Goal: Information Seeking & Learning: Learn about a topic

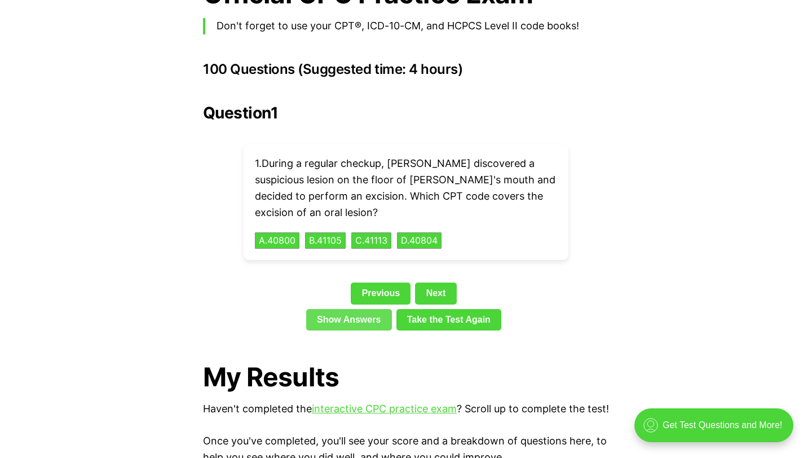
click at [362, 309] on link "Show Answers" at bounding box center [349, 319] width 86 height 21
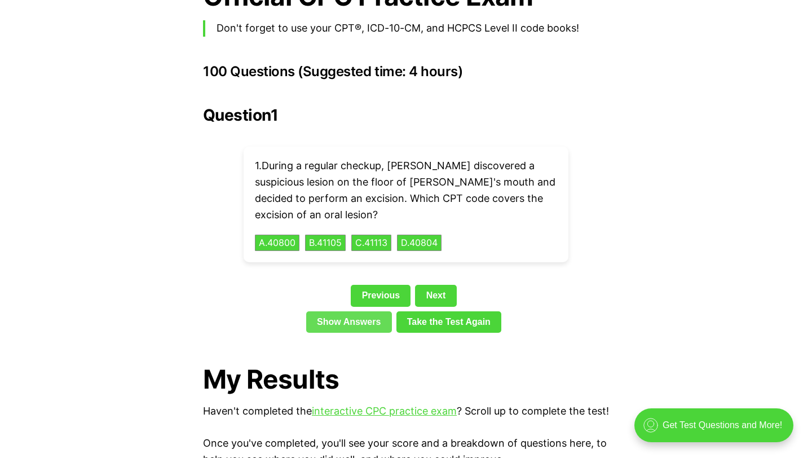
scroll to position [2459, 0]
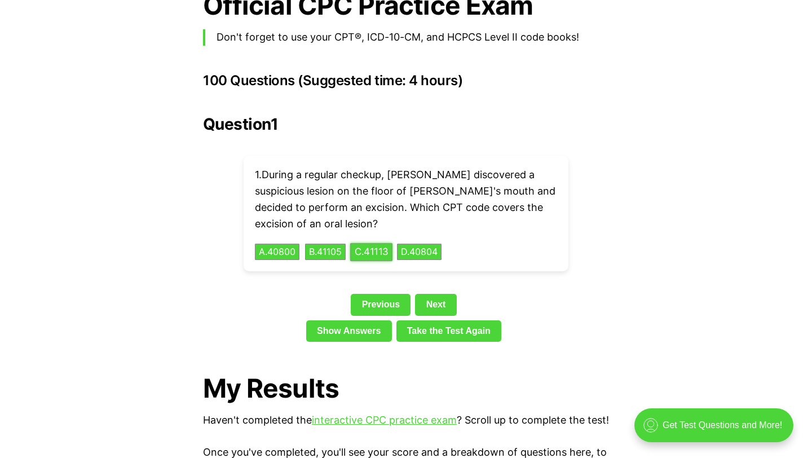
click at [370, 243] on button "C . 41113" at bounding box center [371, 251] width 42 height 17
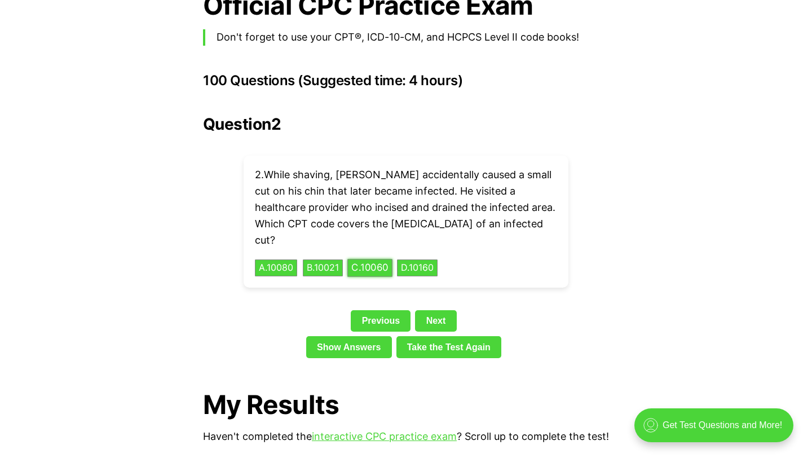
click at [378, 259] on button "C . 10060" at bounding box center [369, 267] width 45 height 17
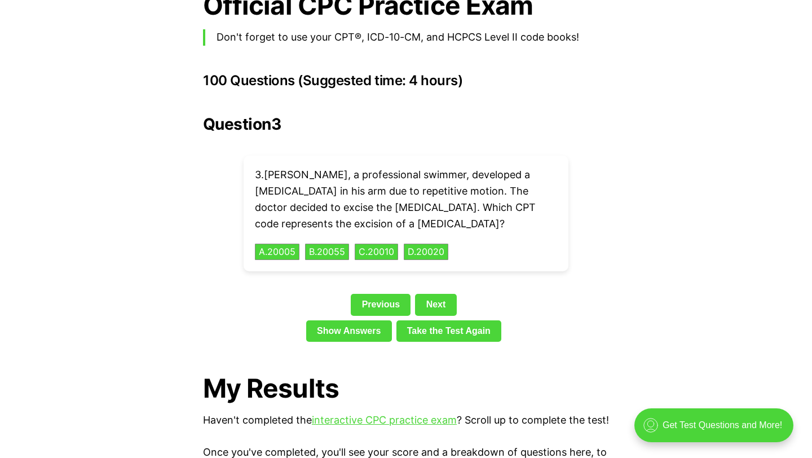
drag, startPoint x: 264, startPoint y: 149, endPoint x: 461, endPoint y: 156, distance: 197.4
click at [493, 194] on p "3 . [PERSON_NAME], a professional swimmer, developed a [MEDICAL_DATA] in his ar…" at bounding box center [406, 199] width 302 height 65
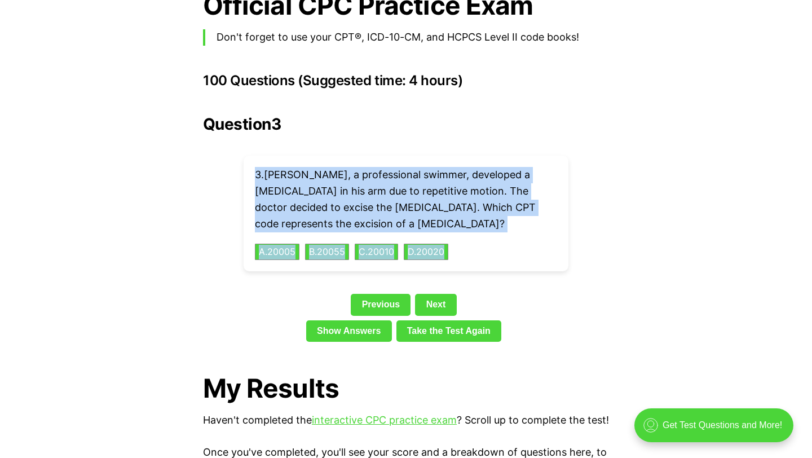
drag, startPoint x: 237, startPoint y: 135, endPoint x: 479, endPoint y: 236, distance: 262.5
click at [479, 236] on div "Question 3 3 . [PERSON_NAME], a professional swimmer, developed a [MEDICAL_DATA…" at bounding box center [406, 230] width 406 height 231
copy div "3 . [PERSON_NAME], a professional swimmer, developed a [MEDICAL_DATA] in his ar…"
click at [203, 185] on div "Question 3 3 . [PERSON_NAME], a professional swimmer, developed a [MEDICAL_DATA…" at bounding box center [406, 230] width 406 height 231
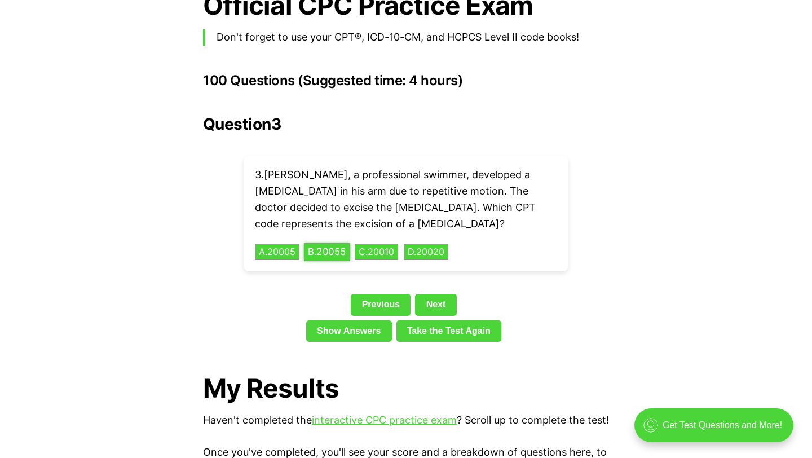
click at [337, 243] on button "B . 20055" at bounding box center [327, 251] width 46 height 17
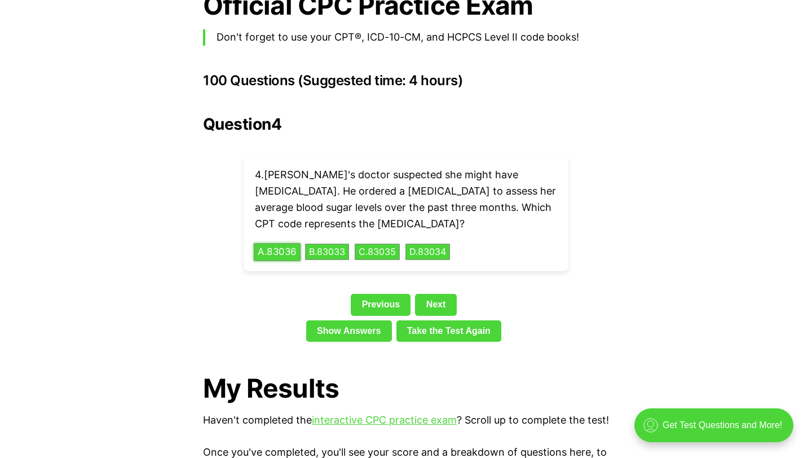
click at [294, 243] on button "A . 83036" at bounding box center [277, 251] width 47 height 17
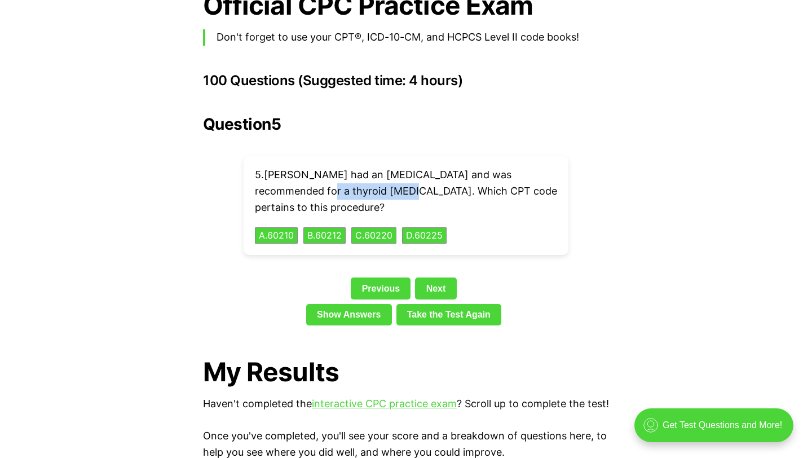
drag, startPoint x: 254, startPoint y: 172, endPoint x: 341, endPoint y: 178, distance: 87.6
click at [341, 178] on div "5 . [PERSON_NAME] had an [MEDICAL_DATA] and was recommended for a thyroid [MEDI…" at bounding box center [406, 205] width 325 height 99
copy p "thyroid [MEDICAL_DATA]"
click at [390, 227] on button "C . 60220" at bounding box center [373, 235] width 47 height 17
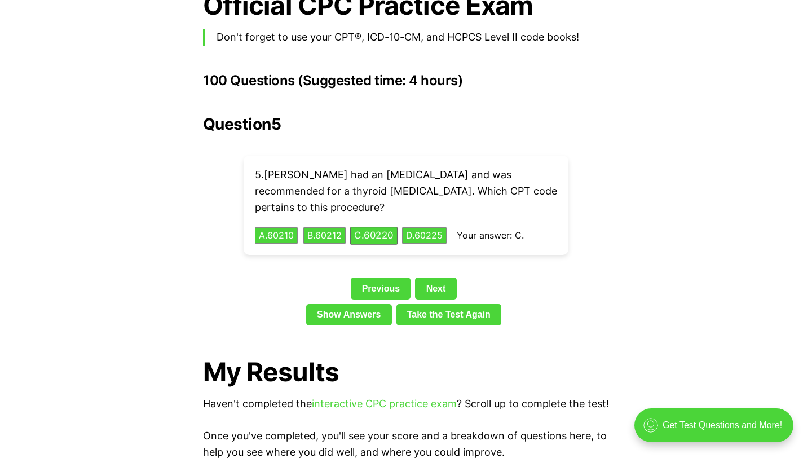
click at [453, 286] on div "Previous Next" at bounding box center [406, 290] width 406 height 26
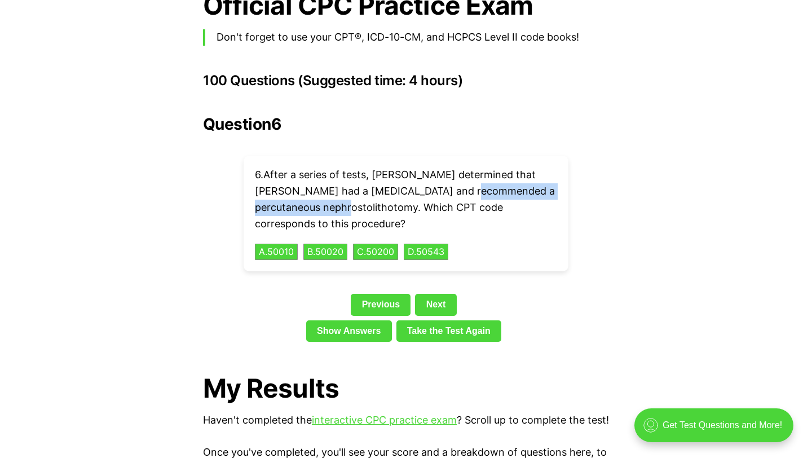
drag, startPoint x: 427, startPoint y: 172, endPoint x: 347, endPoint y: 193, distance: 83.1
click at [347, 193] on p "6 . After a series of tests, [PERSON_NAME] determined that [PERSON_NAME] had a …" at bounding box center [406, 199] width 302 height 65
copy p "percutaneous nephrostolithotomy"
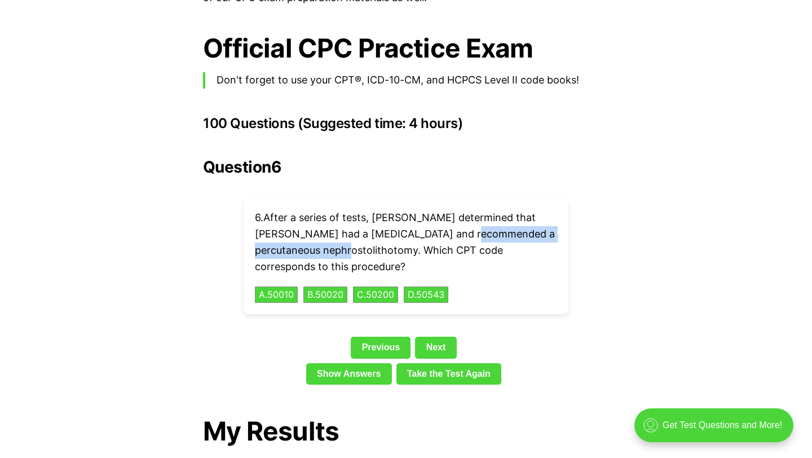
scroll to position [2420, 0]
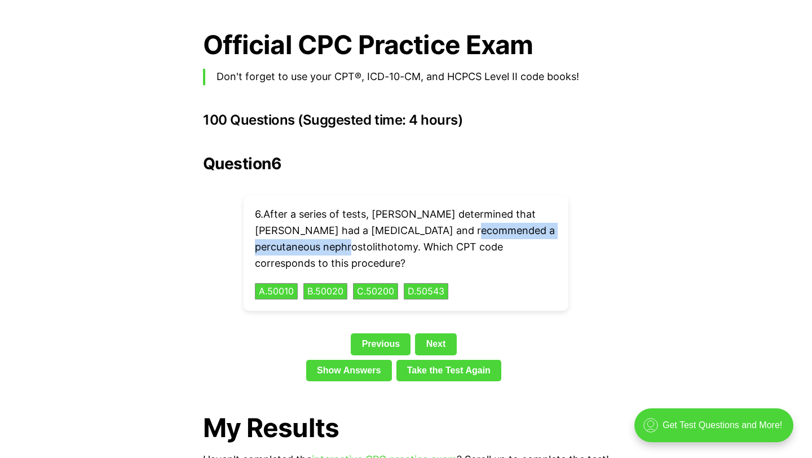
click at [394, 195] on div "6 . After a series of tests, [PERSON_NAME] determined that [PERSON_NAME] had a …" at bounding box center [406, 253] width 325 height 116
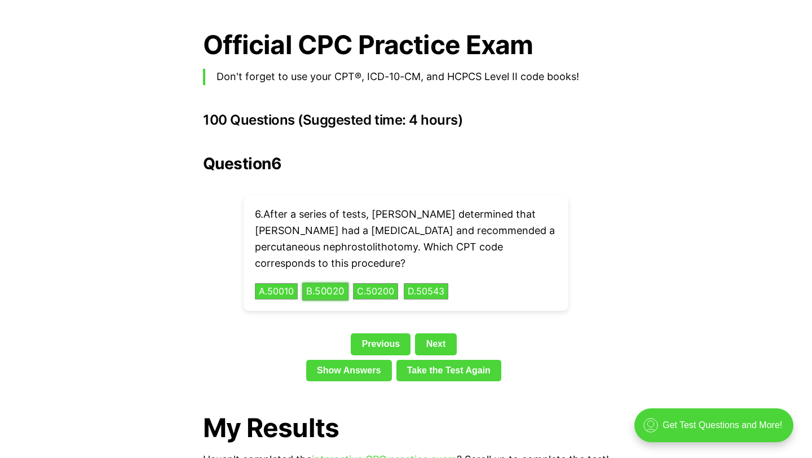
click at [329, 282] on button "B . 50020" at bounding box center [325, 290] width 46 height 17
